Goal: Use online tool/utility: Utilize a website feature to perform a specific function

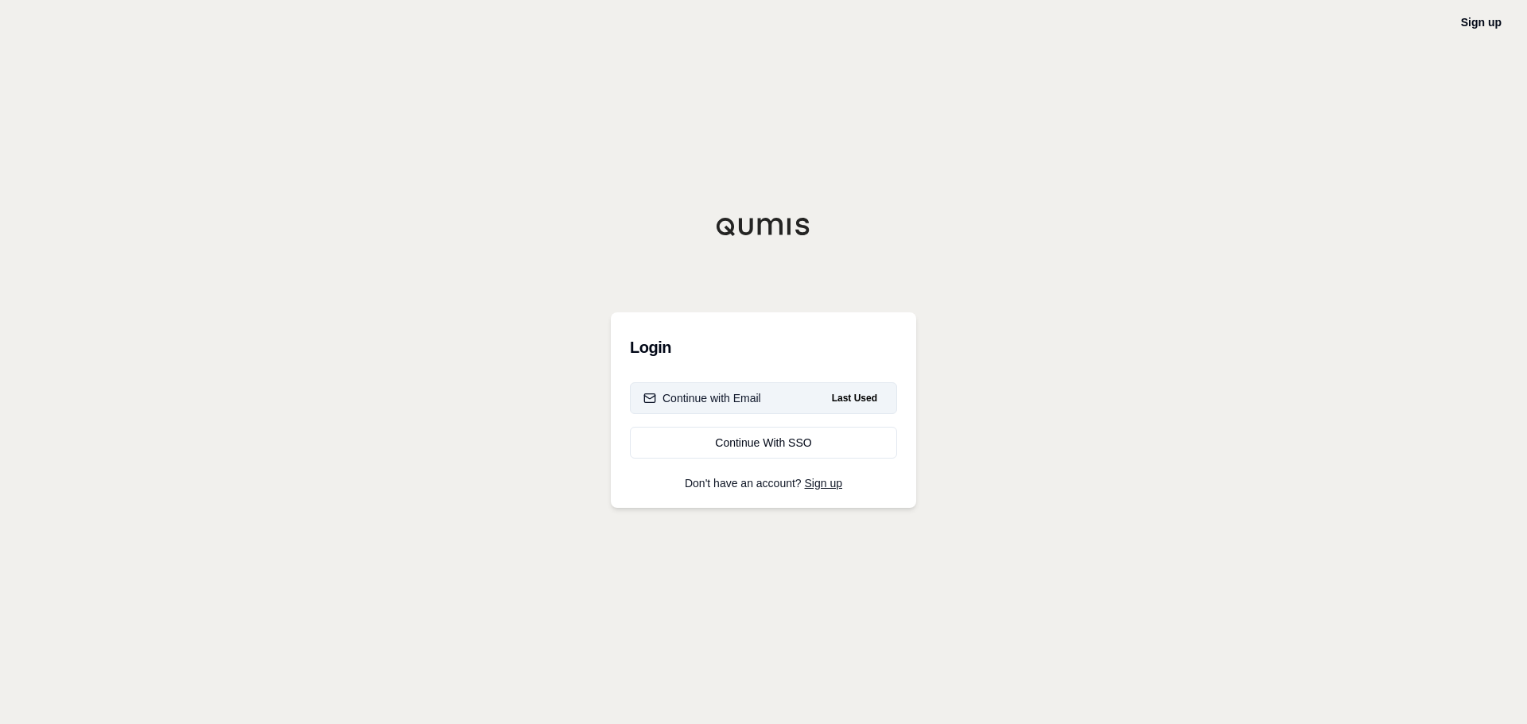
click at [701, 399] on div "Continue with Email" at bounding box center [702, 398] width 118 height 16
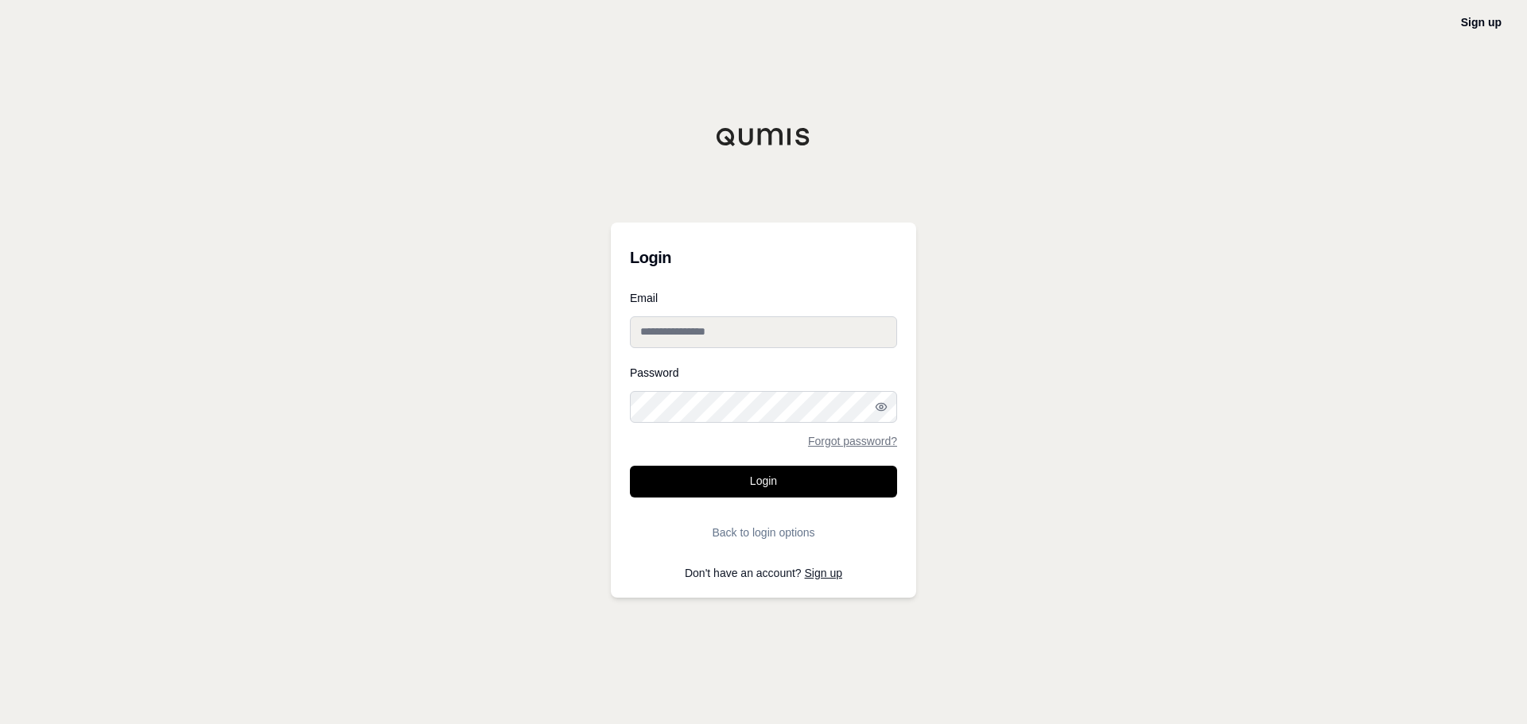
type input "**********"
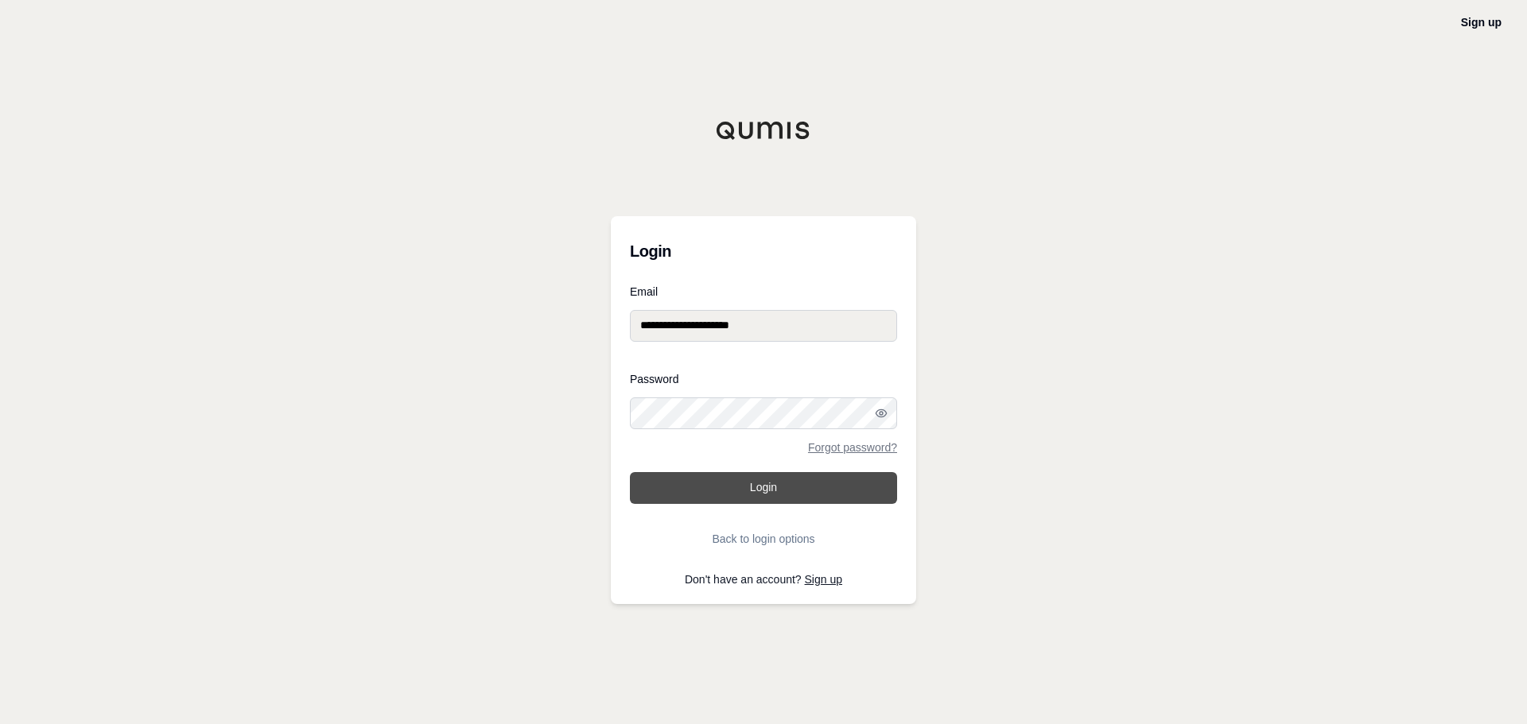
click at [767, 480] on button "Login" at bounding box center [763, 488] width 267 height 32
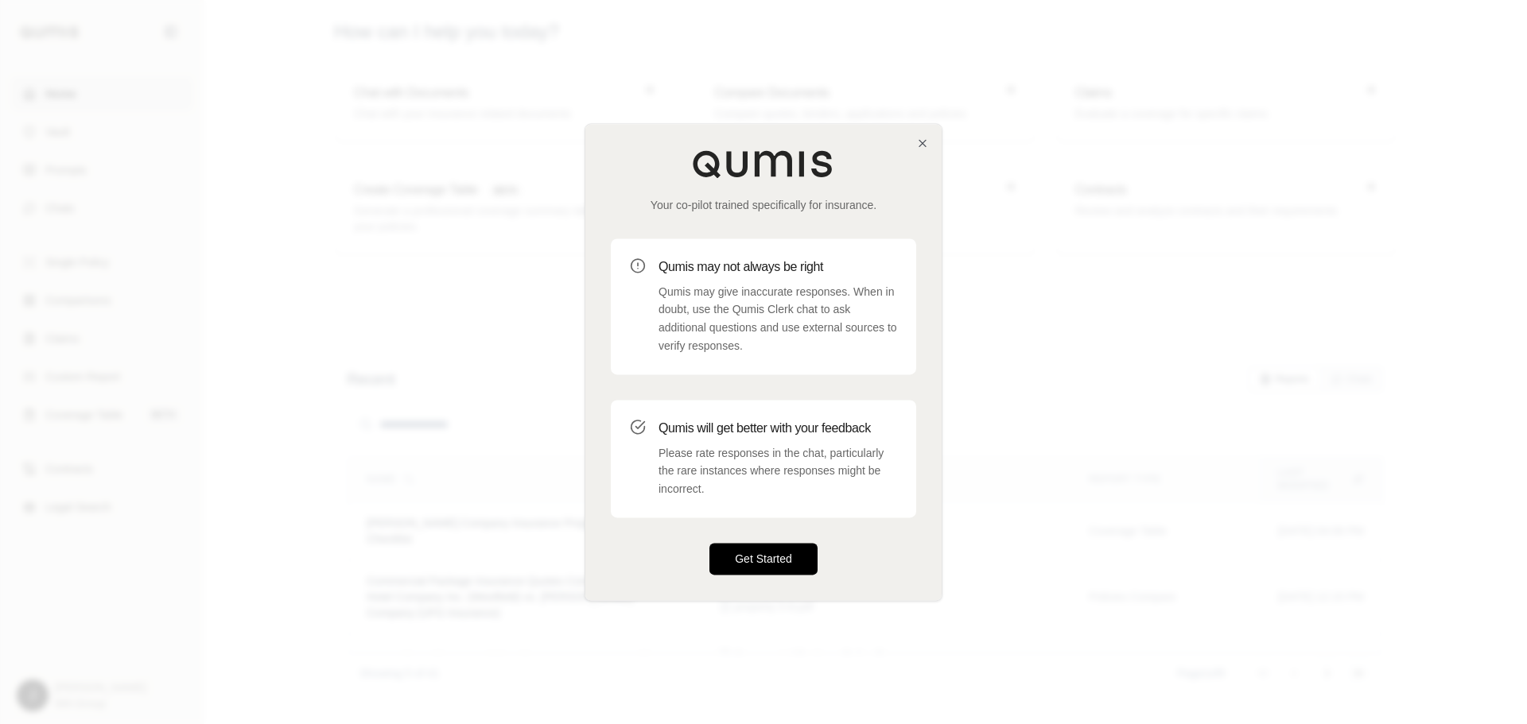
click at [762, 565] on button "Get Started" at bounding box center [763, 559] width 108 height 32
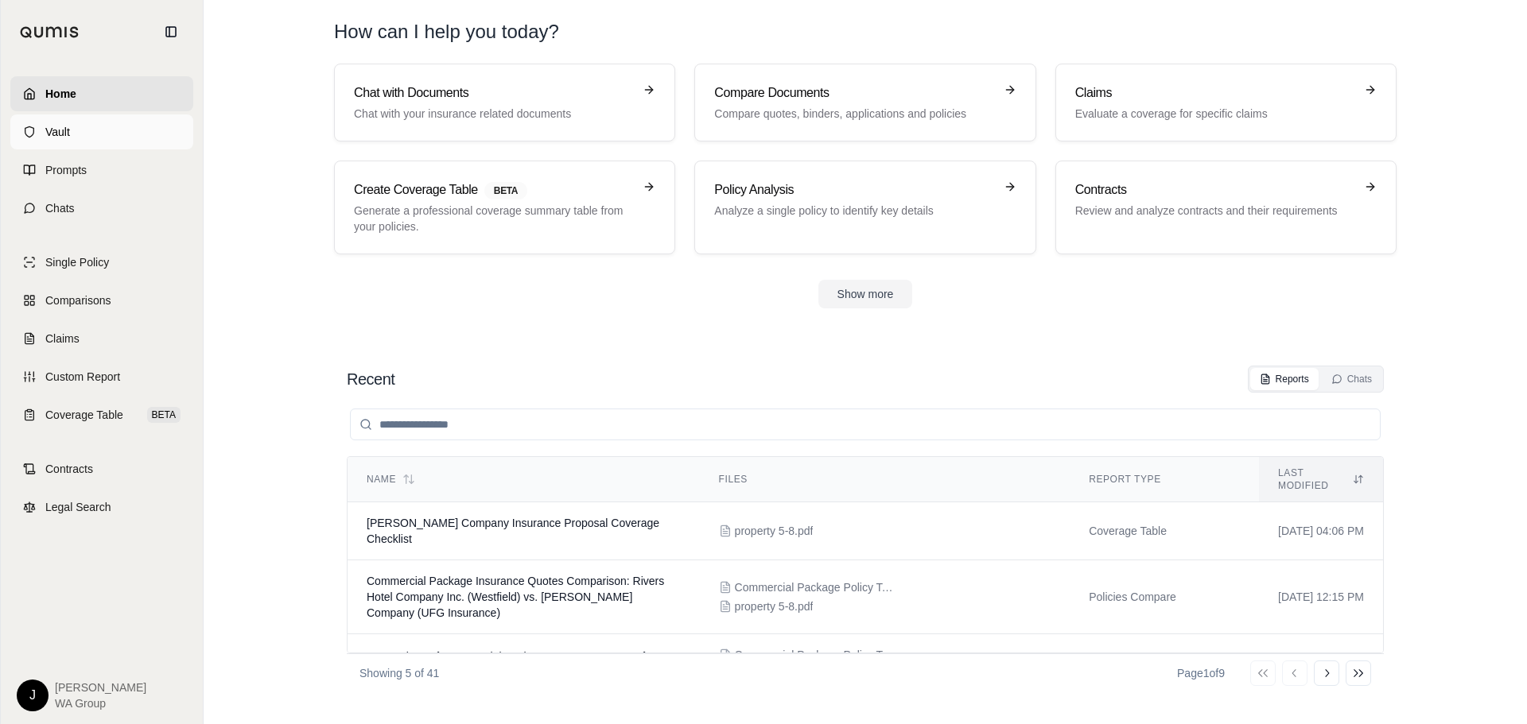
click at [87, 127] on link "Vault" at bounding box center [101, 132] width 183 height 35
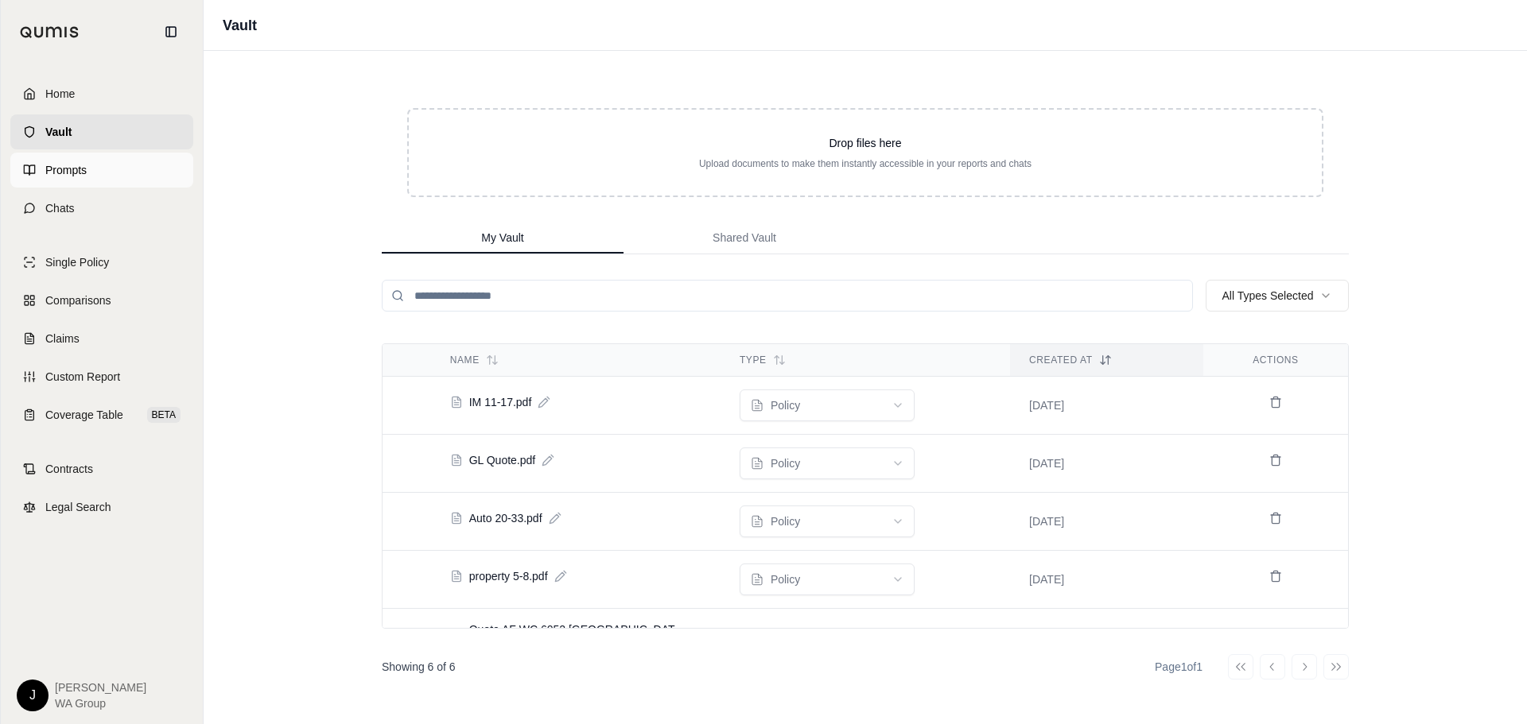
click at [68, 177] on span "Prompts" at bounding box center [65, 170] width 41 height 16
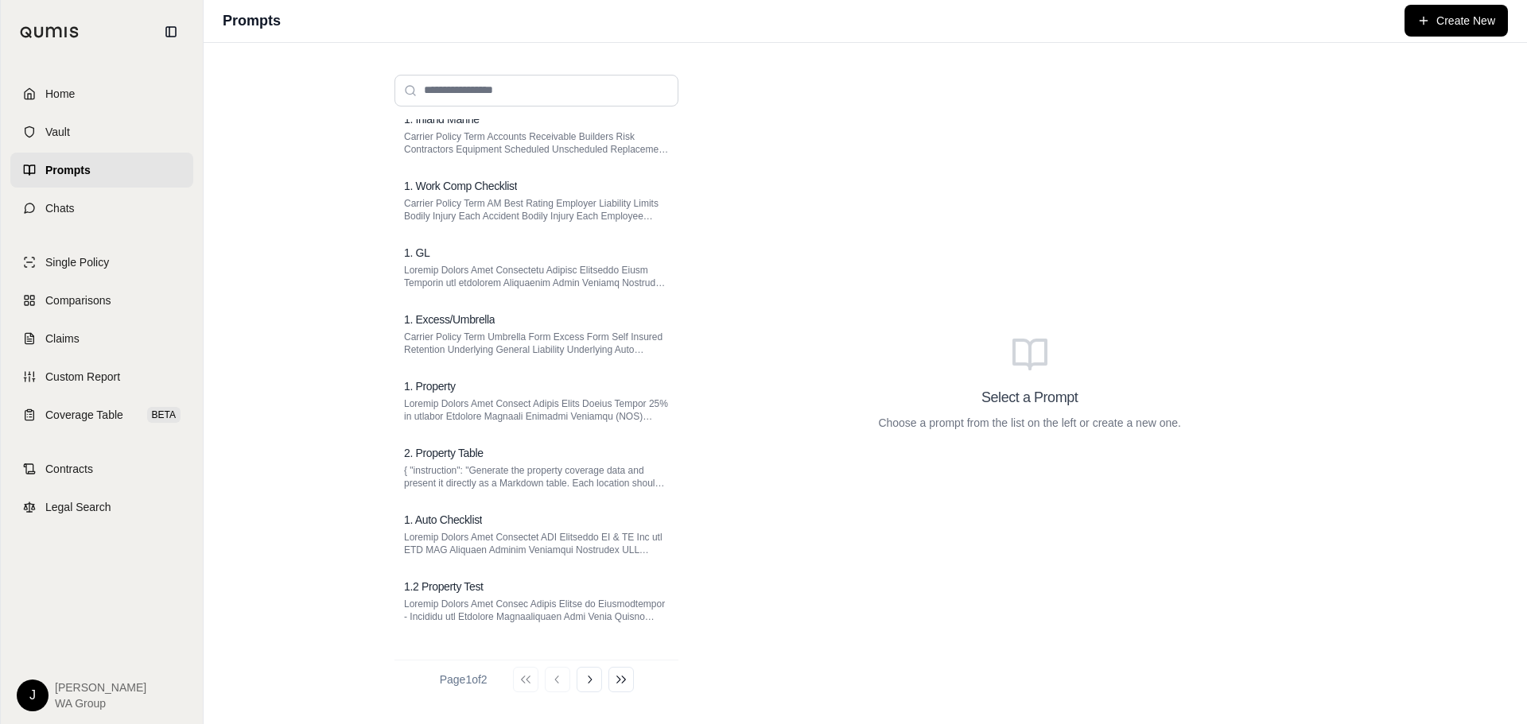
scroll to position [16, 0]
click at [59, 132] on span "Vault" at bounding box center [57, 132] width 25 height 16
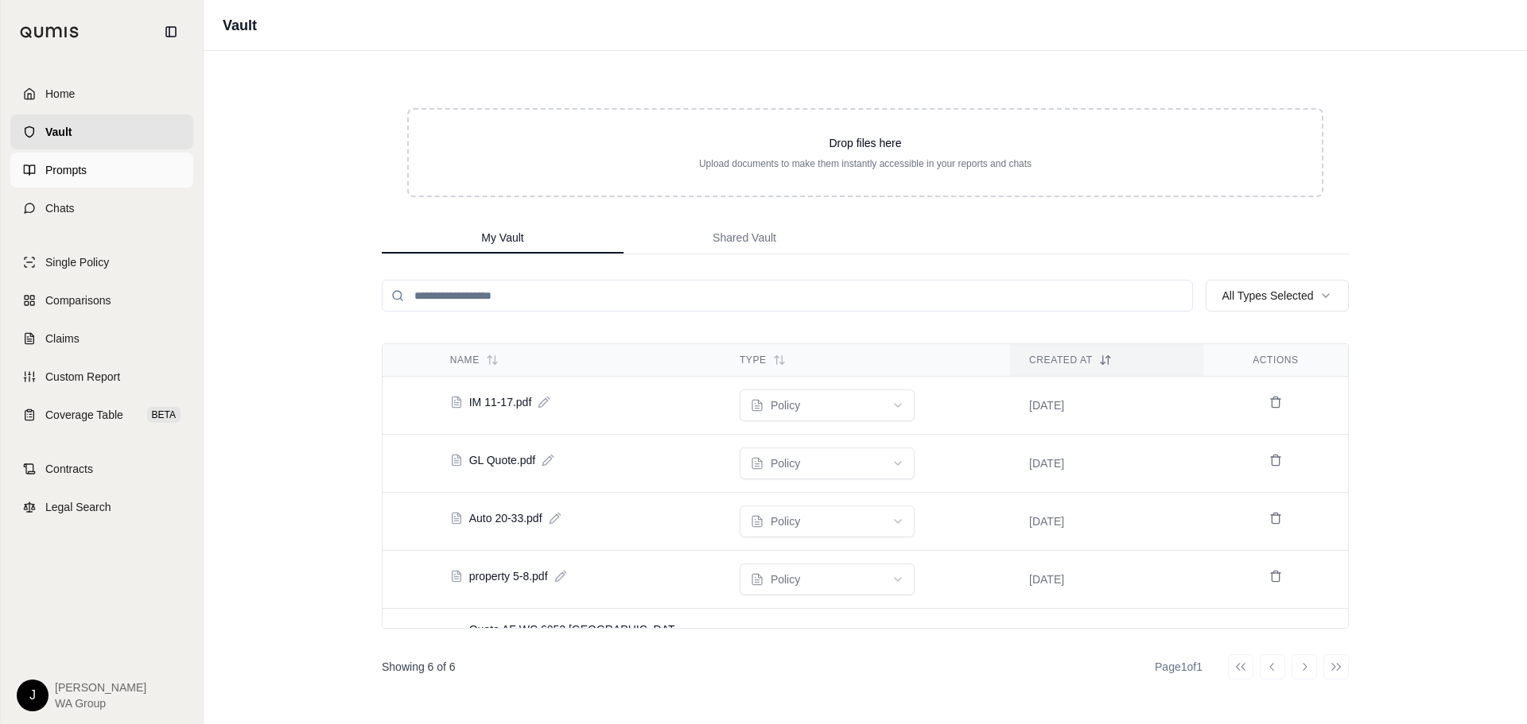
click at [96, 172] on link "Prompts" at bounding box center [101, 170] width 183 height 35
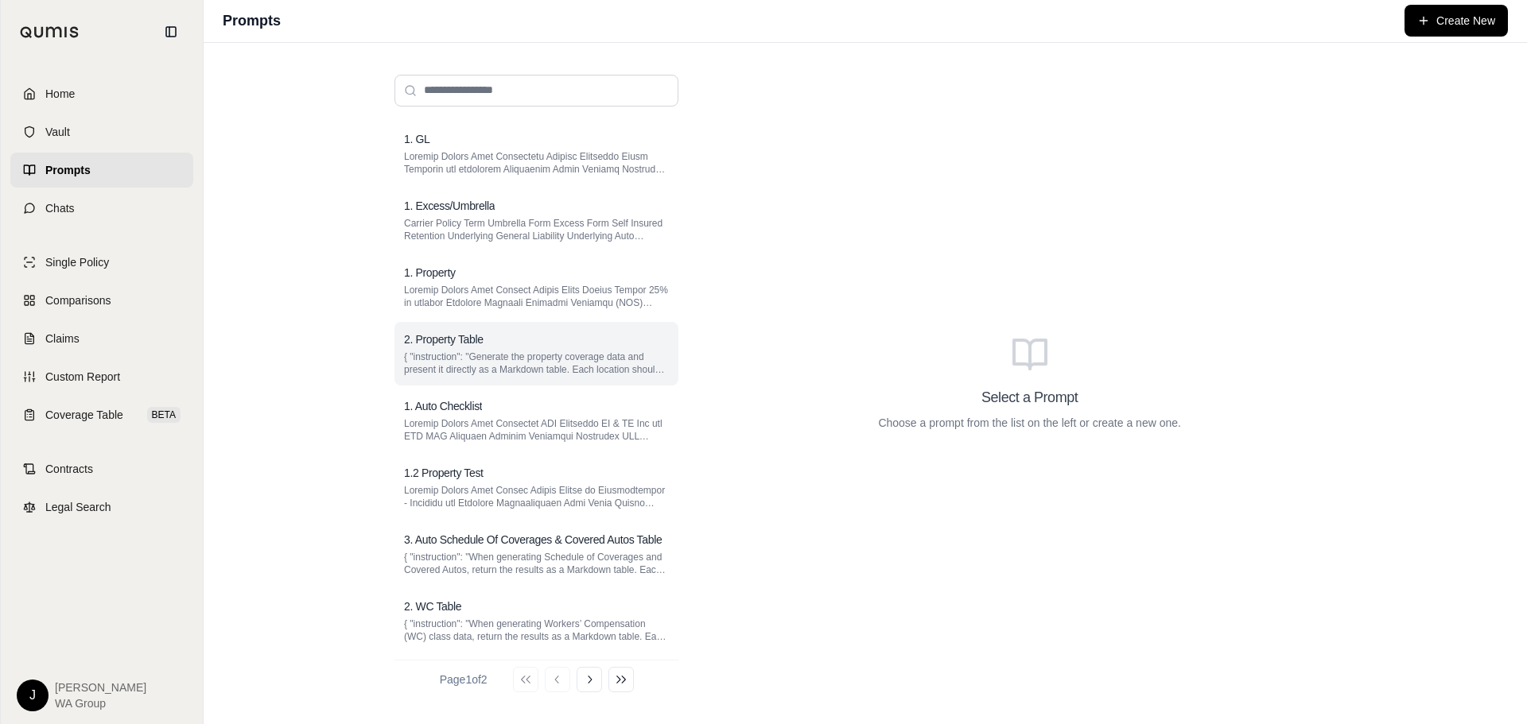
scroll to position [136, 0]
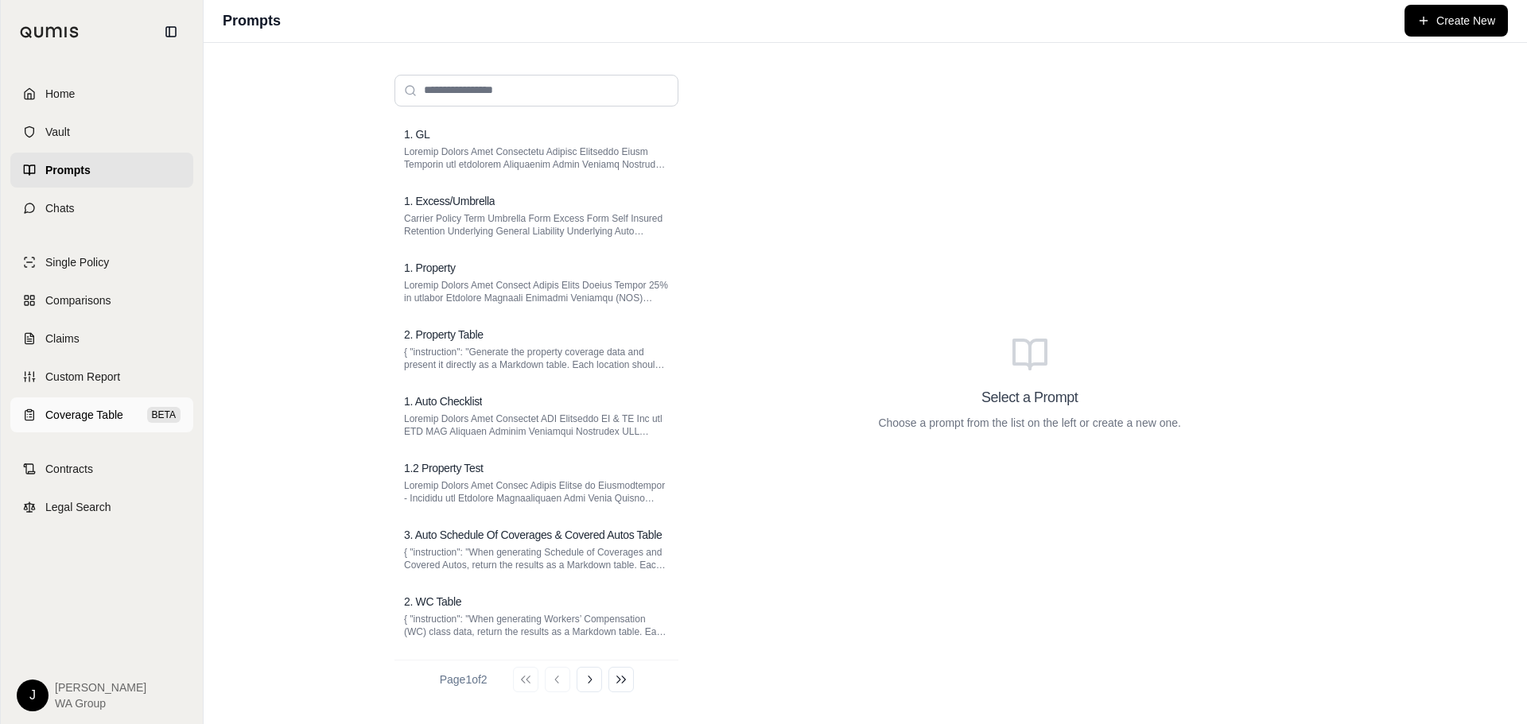
click at [63, 423] on link "Coverage Table BETA" at bounding box center [101, 415] width 183 height 35
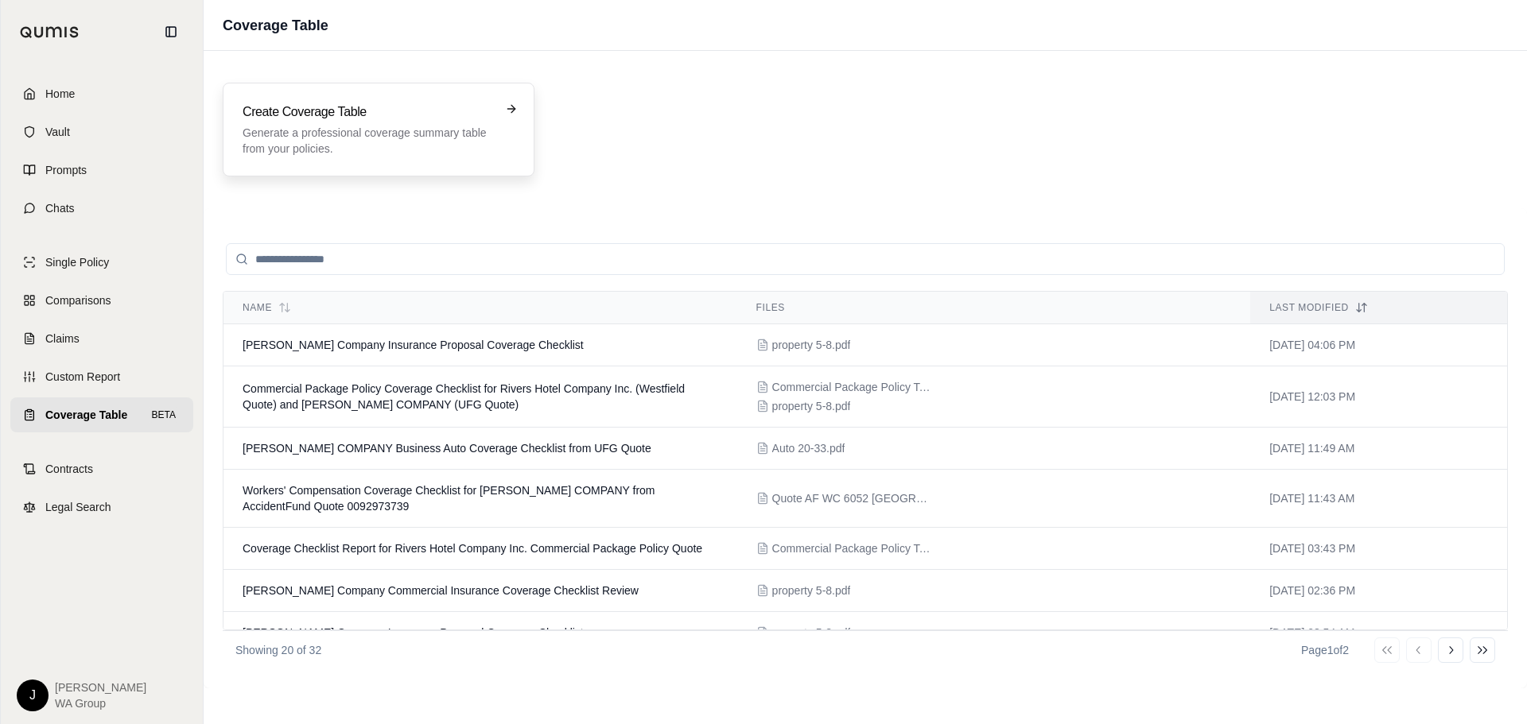
click at [360, 148] on p "Generate a professional coverage summary table from your policies." at bounding box center [368, 141] width 250 height 32
click at [554, 351] on span "[PERSON_NAME] Company Insurance Proposal Coverage Checklist" at bounding box center [413, 345] width 341 height 13
click at [611, 397] on td "Commercial Package Policy Coverage Checklist for Rivers Hotel Company Inc. (Wes…" at bounding box center [480, 397] width 514 height 61
click at [405, 101] on div "Create Coverage Table Generate a professional coverage summary table from your …" at bounding box center [379, 130] width 312 height 94
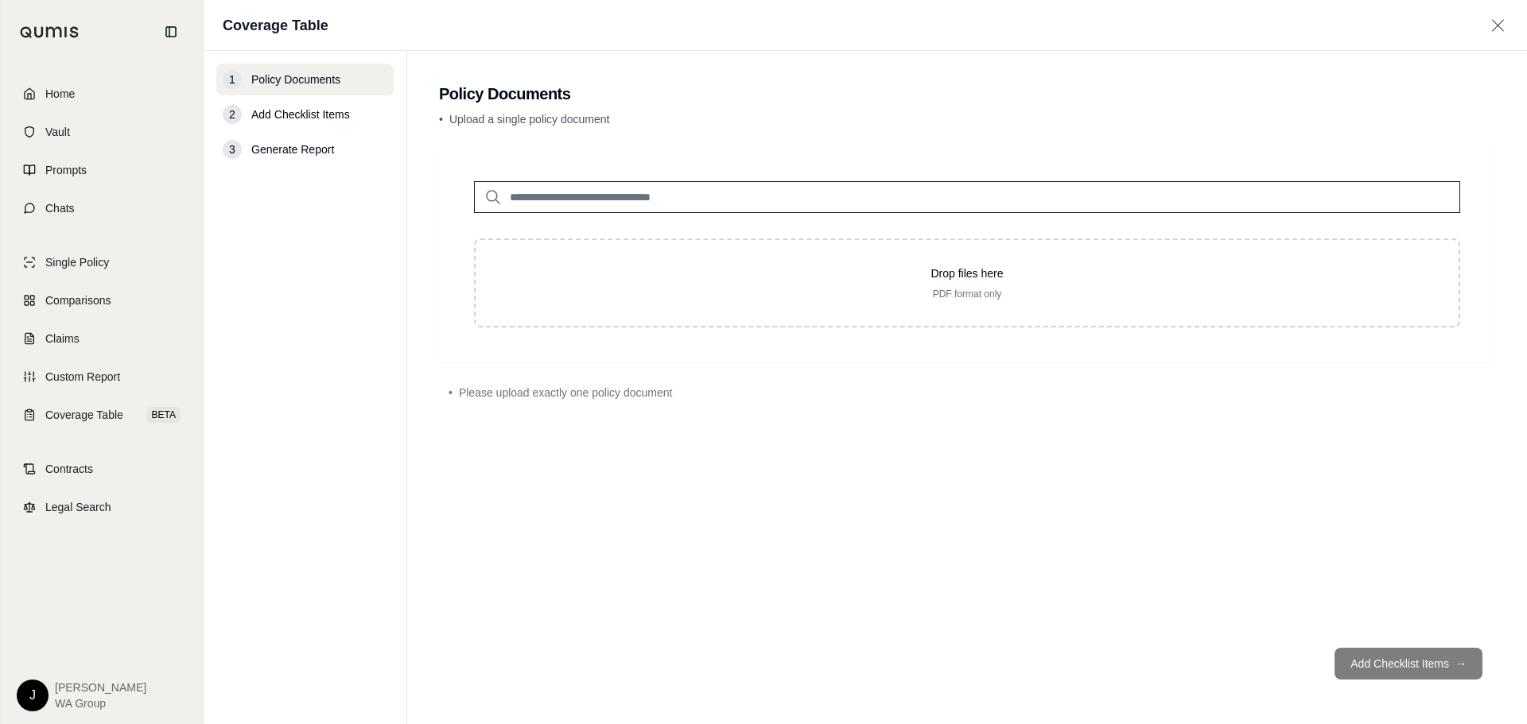
click at [762, 191] on input "search" at bounding box center [967, 197] width 986 height 32
type input "********"
click at [759, 227] on div "property 5-8.pdf #2 [DATE]" at bounding box center [967, 236] width 968 height 45
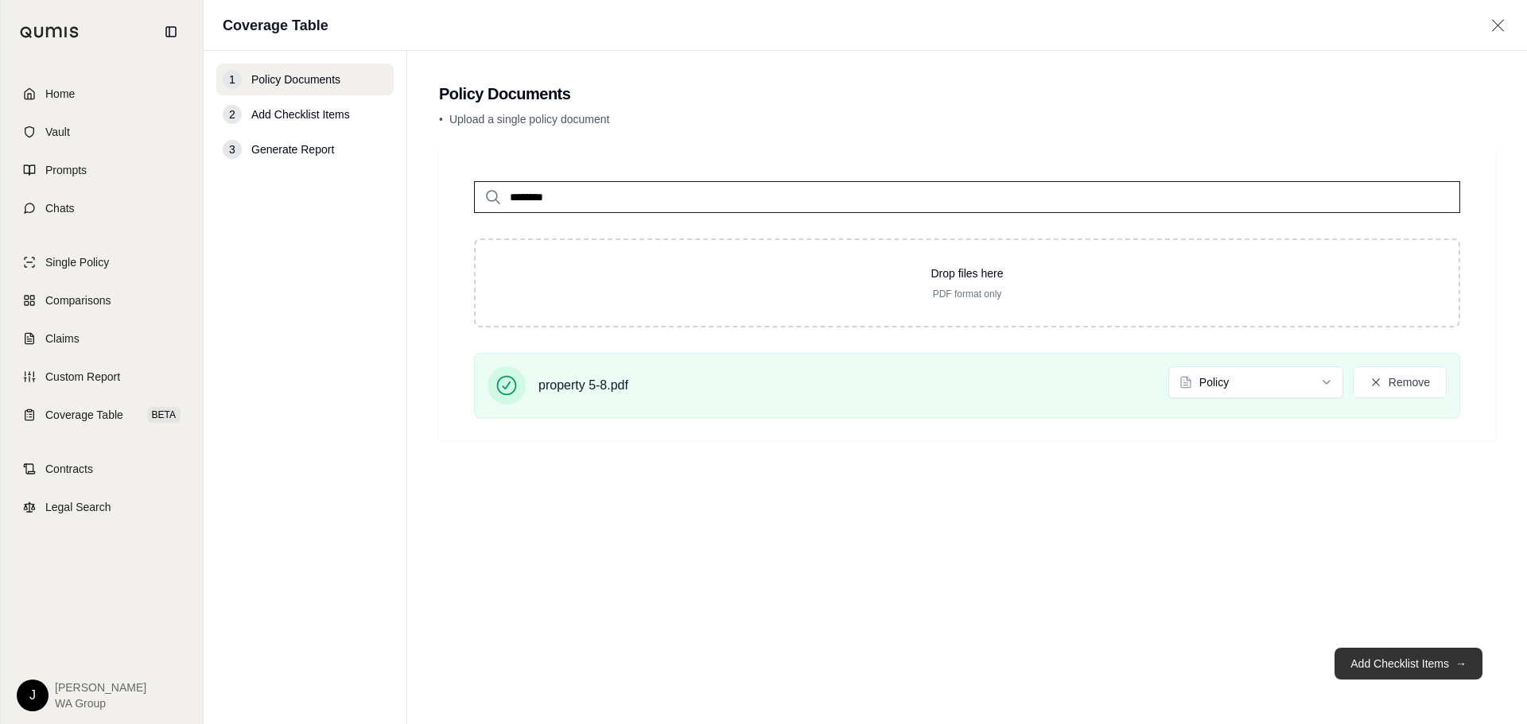
click at [1393, 666] on button "Add Checklist Items →" at bounding box center [1408, 664] width 148 height 32
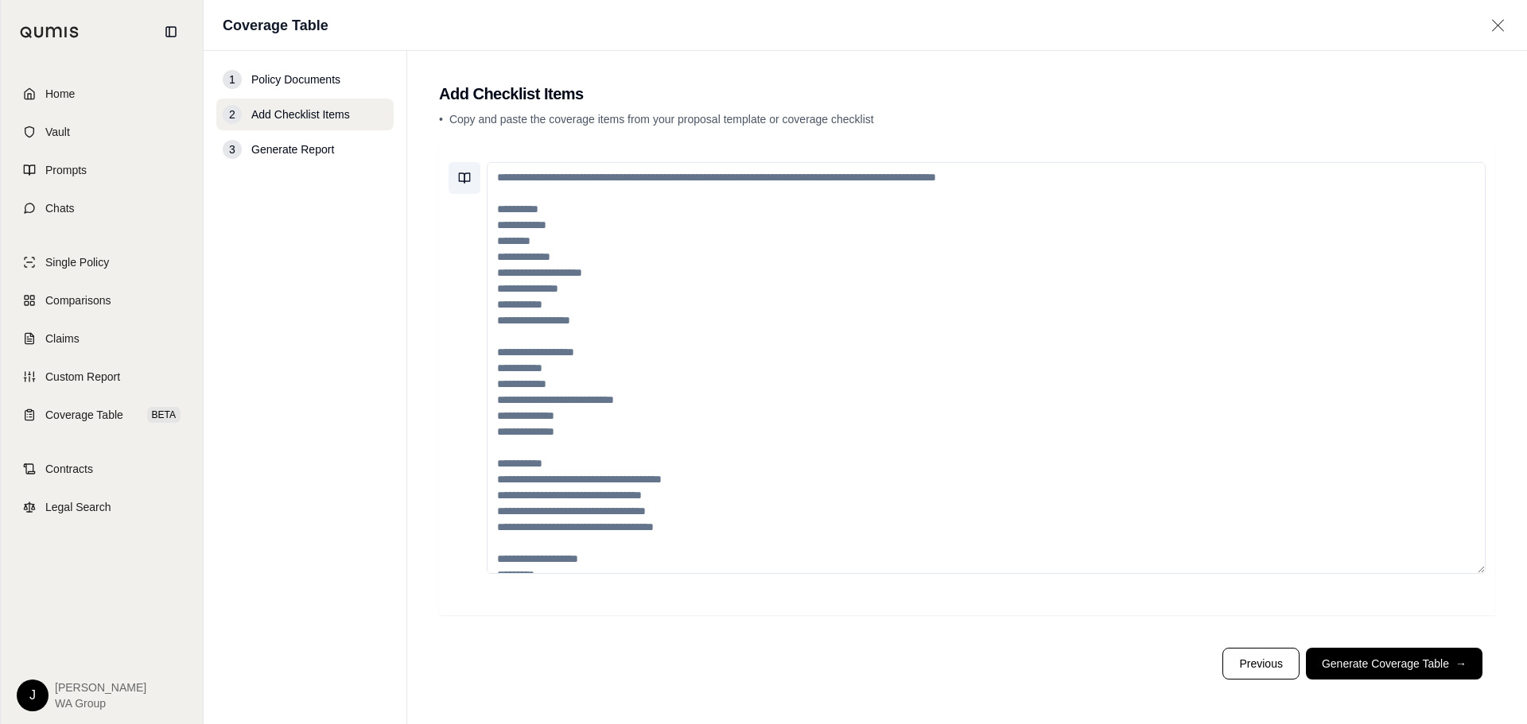
click at [460, 176] on icon at bounding box center [462, 178] width 6 height 10
click at [572, 220] on input "search" at bounding box center [601, 221] width 285 height 25
click at [920, 280] on textarea at bounding box center [986, 368] width 999 height 412
click at [464, 175] on icon at bounding box center [467, 178] width 6 height 10
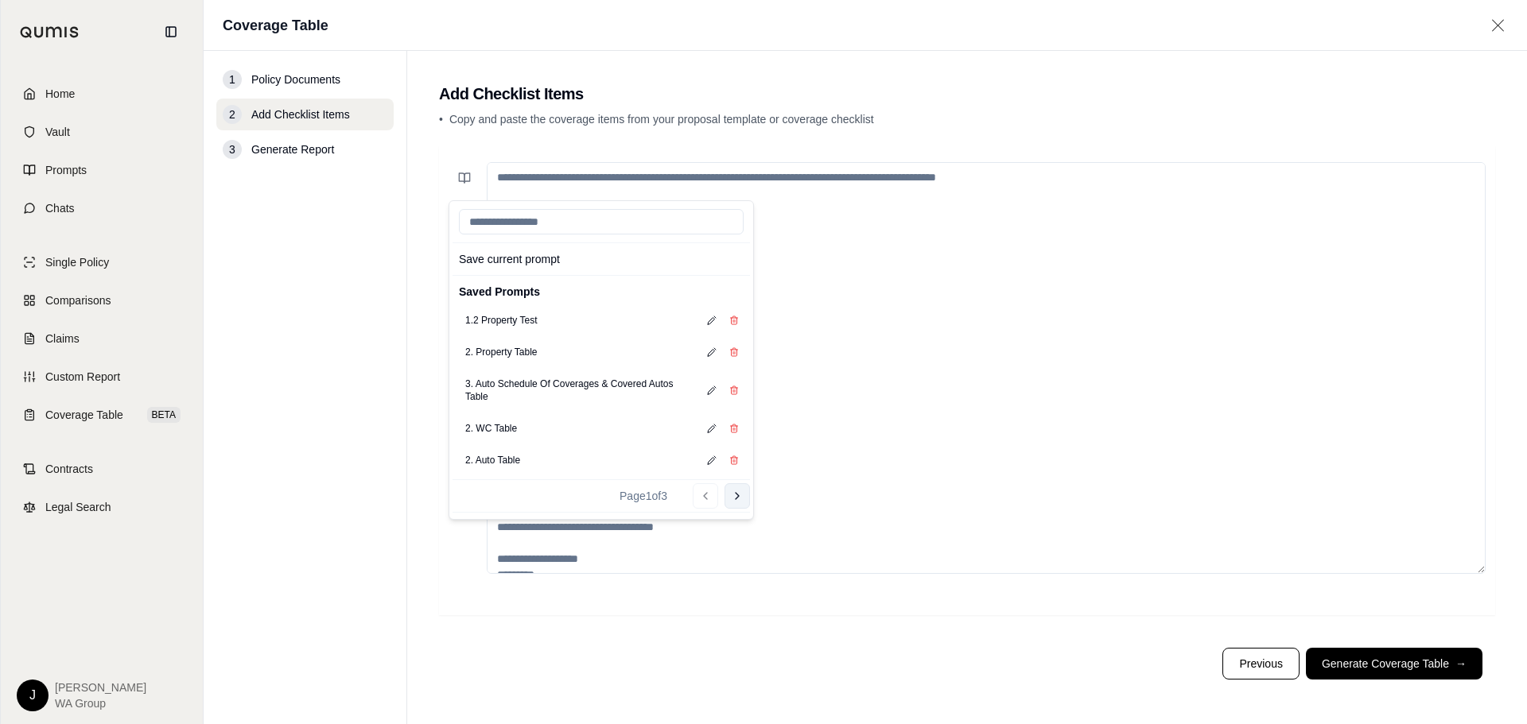
click at [744, 499] on button "Go to next page" at bounding box center [736, 495] width 25 height 25
click at [724, 495] on div "Go to previous page Go to next page" at bounding box center [721, 495] width 57 height 25
click at [497, 378] on button "1. Property" at bounding box center [489, 384] width 60 height 22
type textarea "**********"
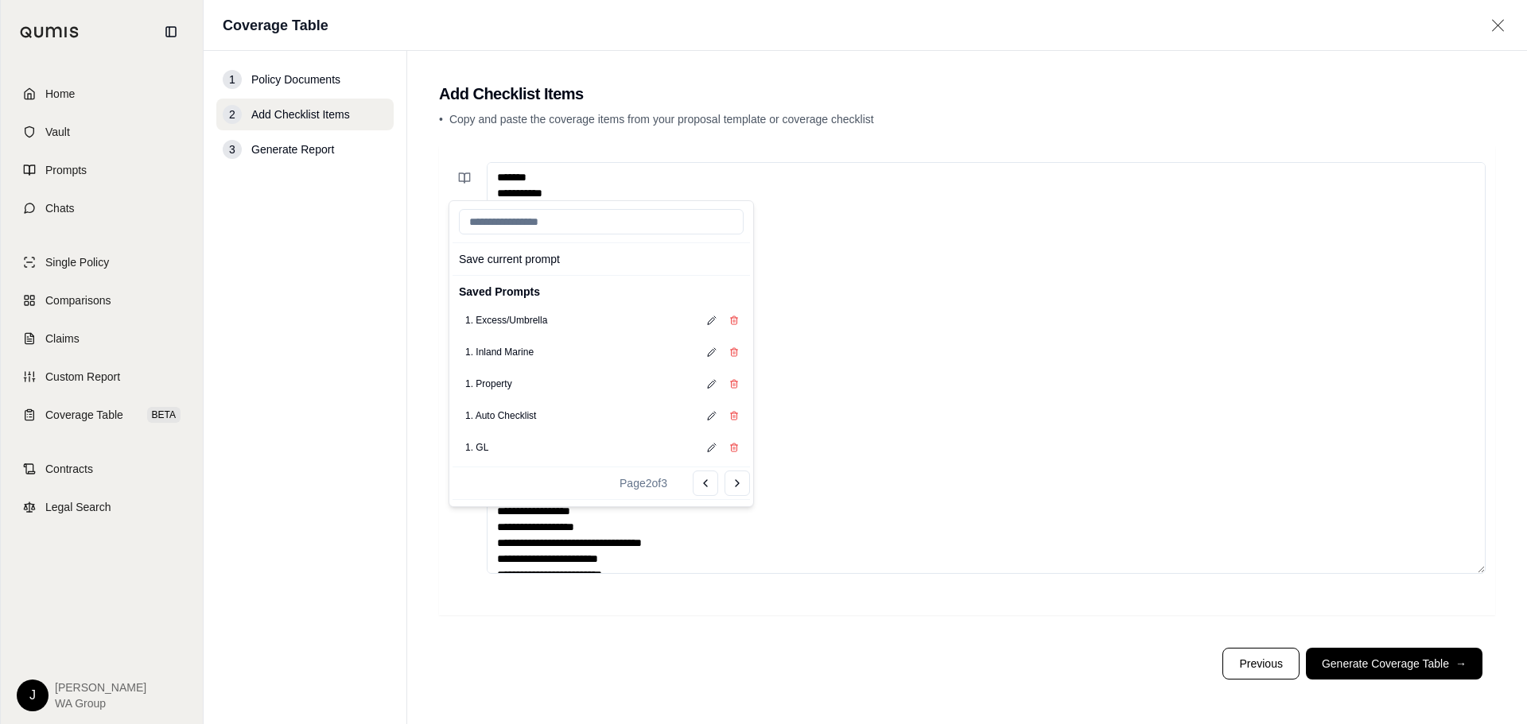
click at [1112, 456] on textarea at bounding box center [986, 368] width 999 height 412
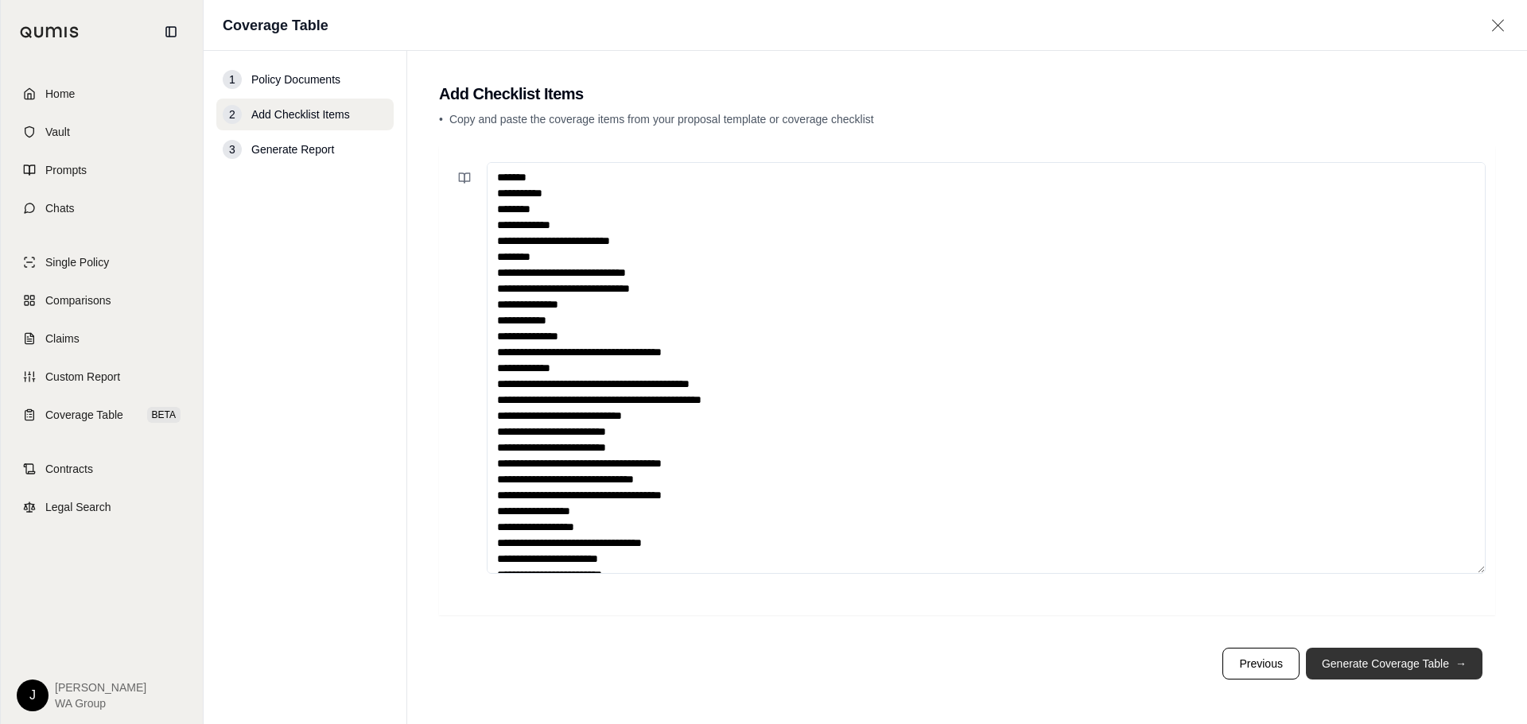
click at [1445, 659] on button "Generate Coverage Table →" at bounding box center [1394, 664] width 177 height 32
